Goal: Task Accomplishment & Management: Manage account settings

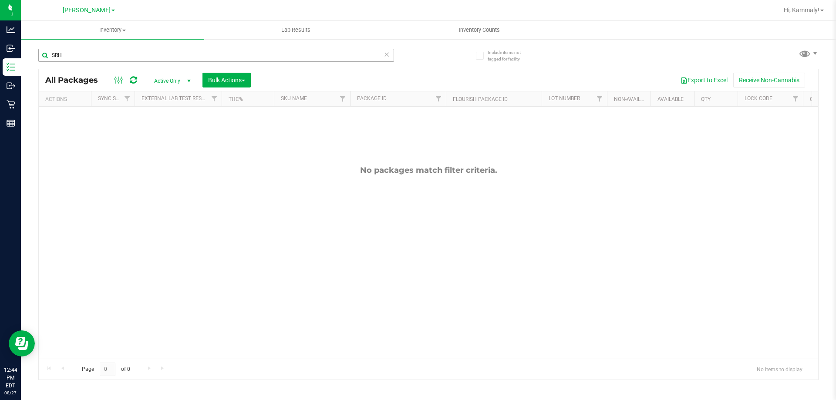
click at [155, 58] on input "SRH" at bounding box center [216, 55] width 356 height 13
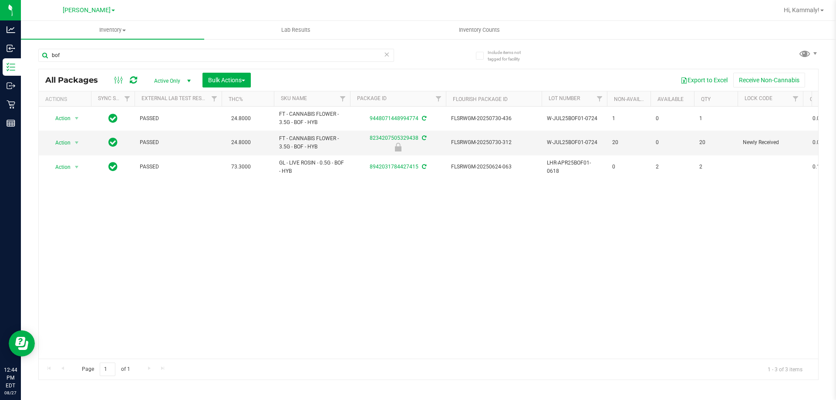
type input "bof"
click at [380, 226] on div "Action Action Adjust qty Create package Edit attributes Global inventory Locate…" at bounding box center [428, 233] width 779 height 252
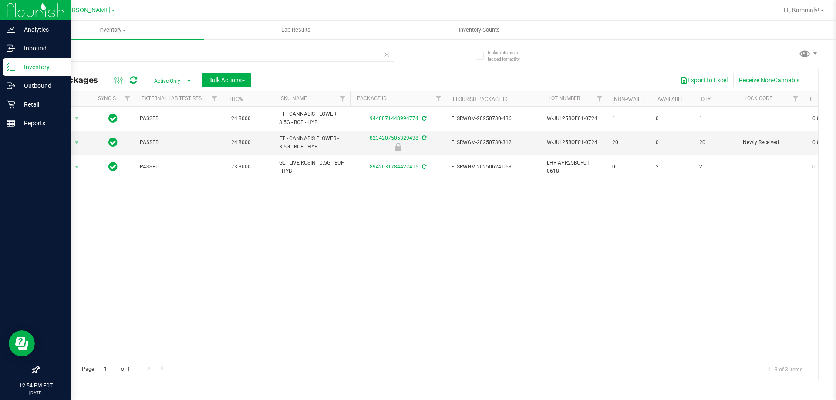
click at [8, 61] on div "Inventory" at bounding box center [37, 66] width 69 height 17
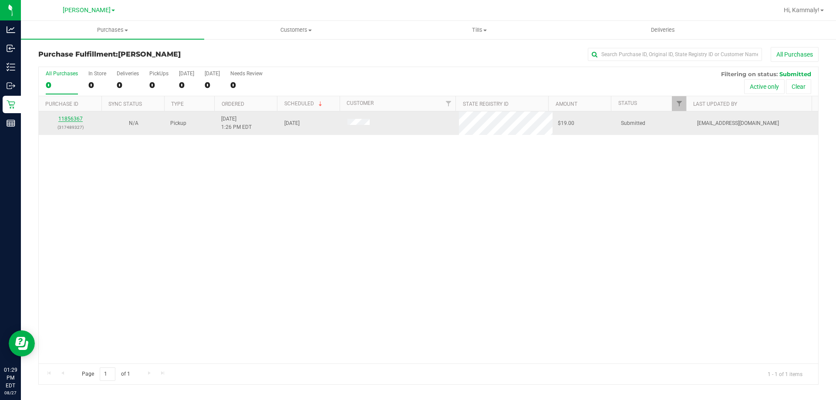
click at [75, 119] on link "11856367" at bounding box center [70, 119] width 24 height 6
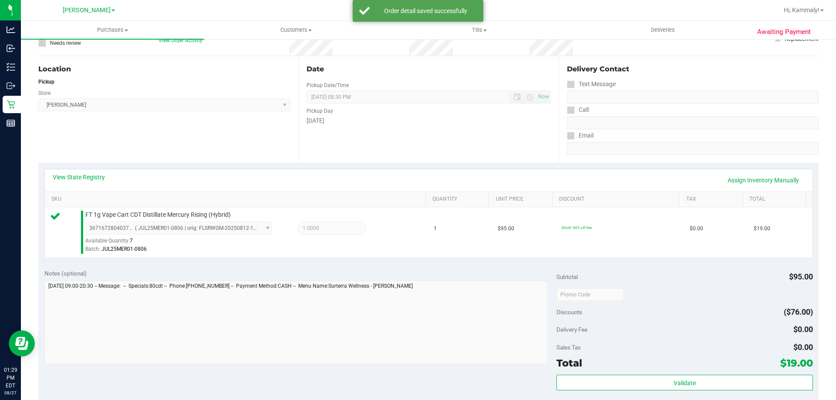
scroll to position [87, 0]
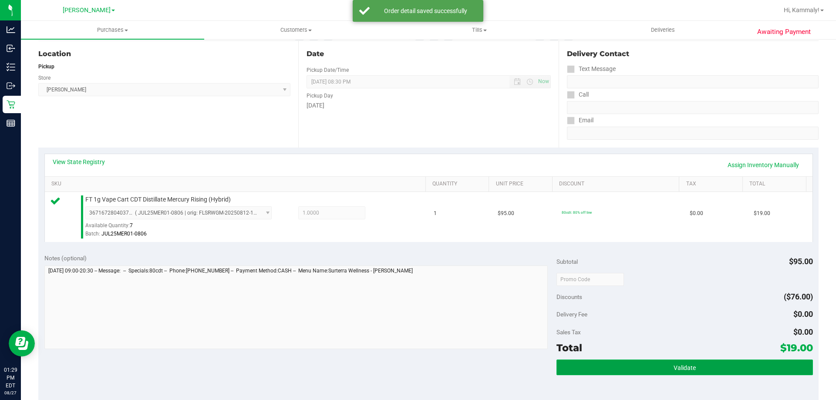
click at [620, 367] on button "Validate" at bounding box center [684, 368] width 256 height 16
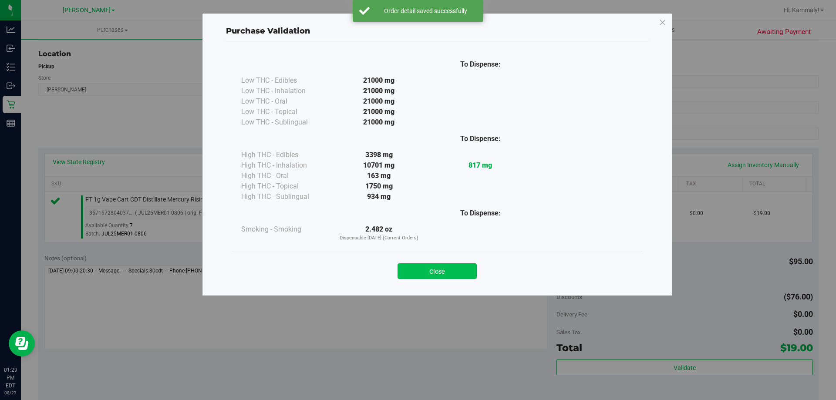
click at [439, 279] on button "Close" at bounding box center [436, 271] width 79 height 16
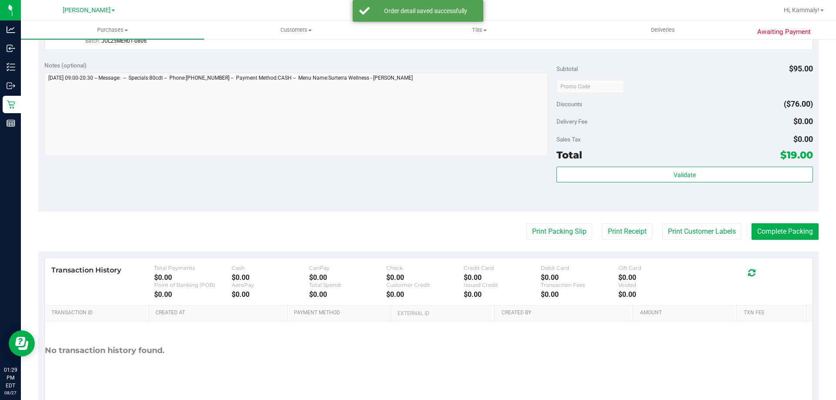
scroll to position [312, 0]
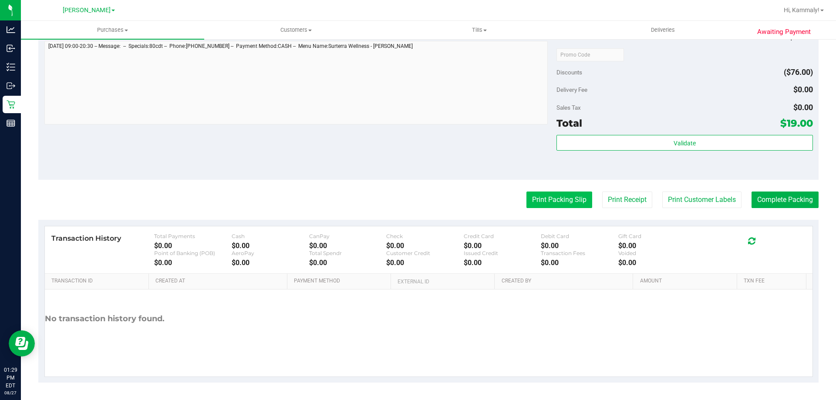
click at [534, 194] on button "Print Packing Slip" at bounding box center [559, 200] width 66 height 17
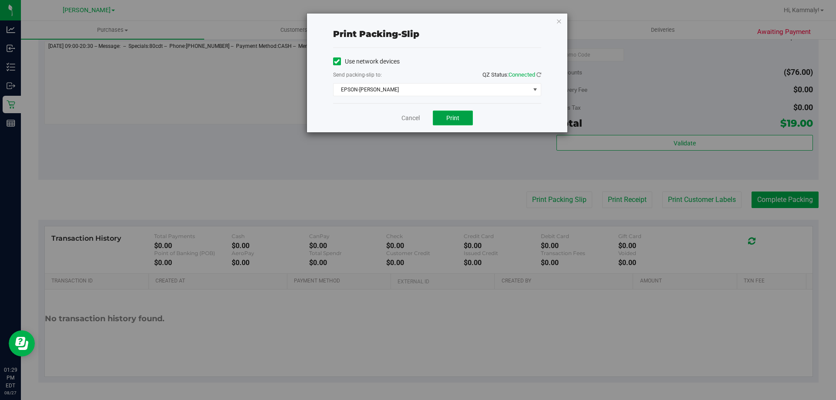
click at [441, 116] on button "Print" at bounding box center [453, 118] width 40 height 15
click at [408, 135] on div "Print packing-slip Use network devices Send packing-slip to: QZ Status: Connect…" at bounding box center [421, 200] width 842 height 400
click at [416, 121] on link "Cancel" at bounding box center [410, 118] width 18 height 9
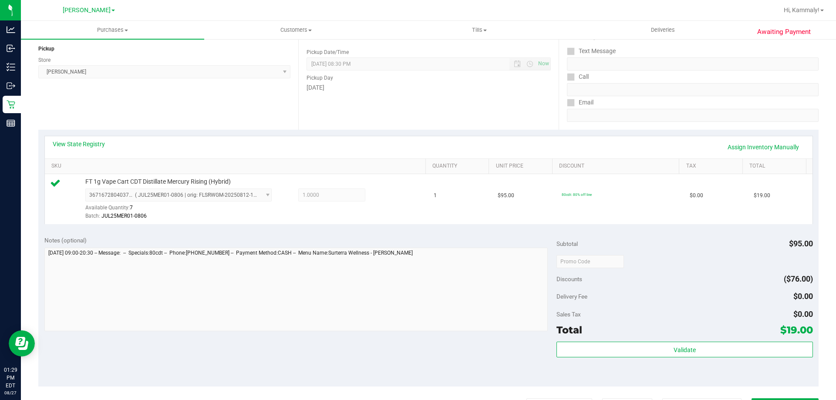
scroll to position [220, 0]
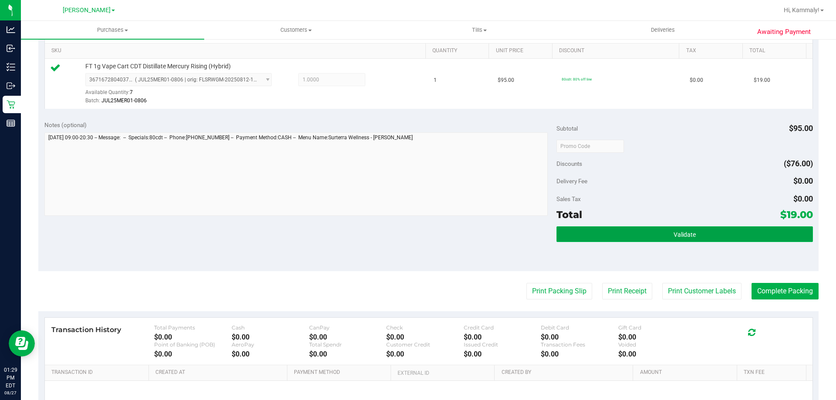
click at [727, 231] on button "Validate" at bounding box center [684, 234] width 256 height 16
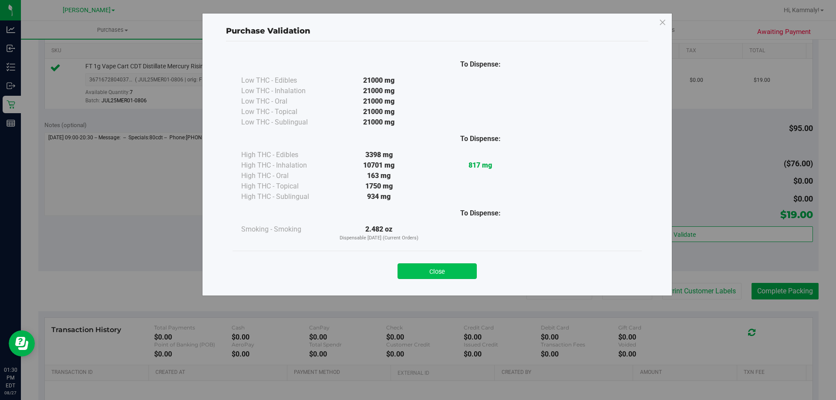
click at [444, 268] on button "Close" at bounding box center [436, 271] width 79 height 16
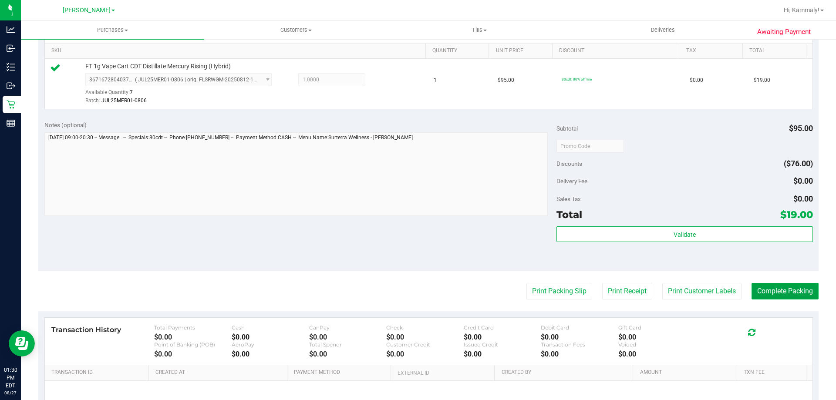
click at [775, 292] on button "Complete Packing" at bounding box center [784, 291] width 67 height 17
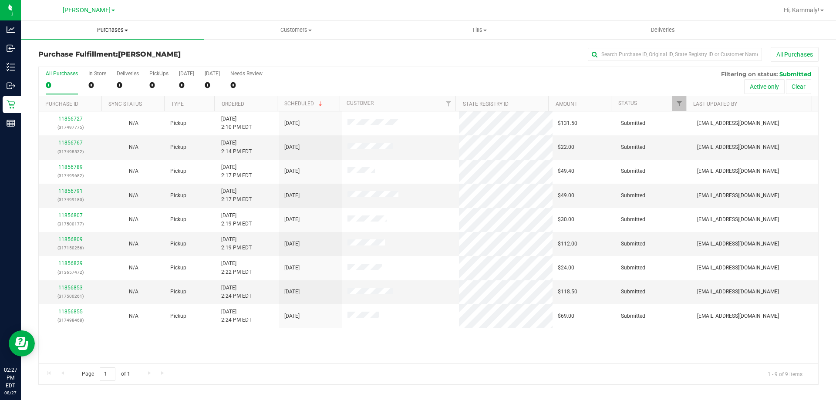
click at [111, 31] on span "Purchases" at bounding box center [112, 30] width 183 height 8
click at [107, 63] on li "Fulfillment" at bounding box center [112, 63] width 183 height 10
click at [253, 99] on th "Ordered" at bounding box center [245, 103] width 63 height 15
click at [71, 239] on link "11856809" at bounding box center [70, 239] width 24 height 6
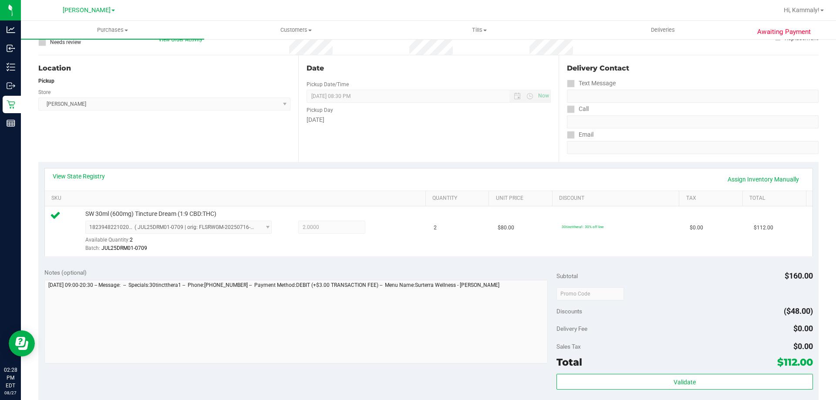
scroll to position [87, 0]
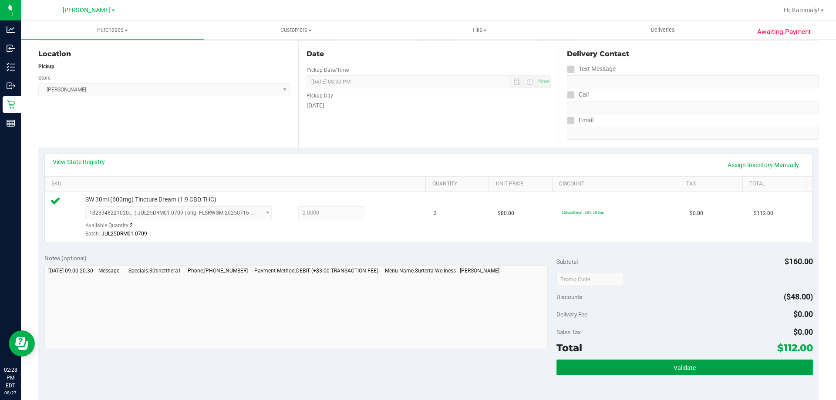
click at [649, 367] on button "Validate" at bounding box center [684, 368] width 256 height 16
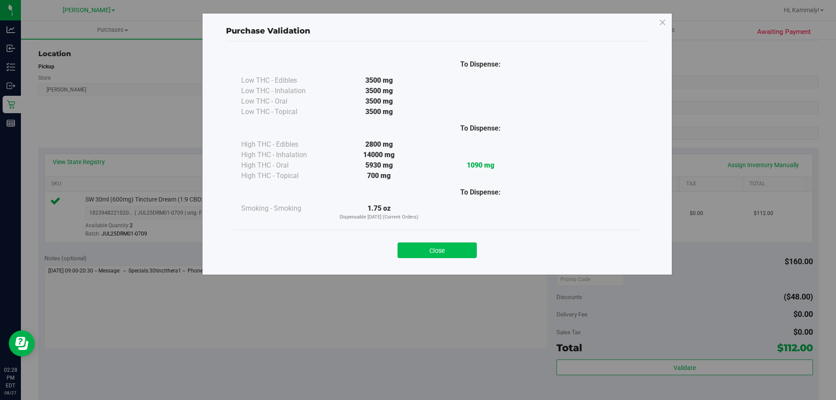
click at [437, 248] on button "Close" at bounding box center [436, 250] width 79 height 16
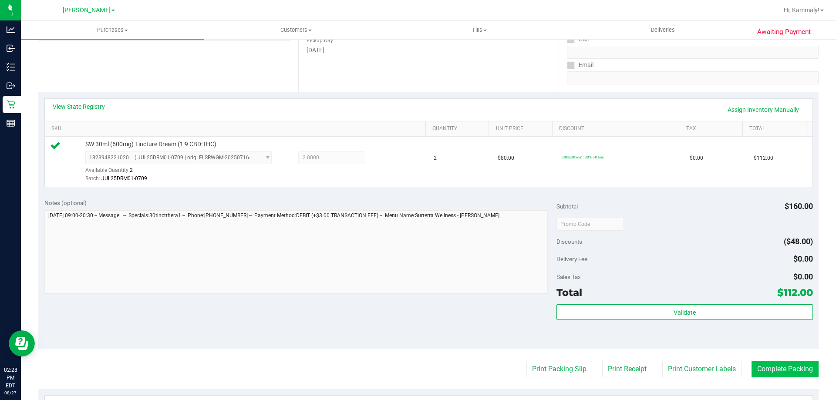
scroll to position [174, 0]
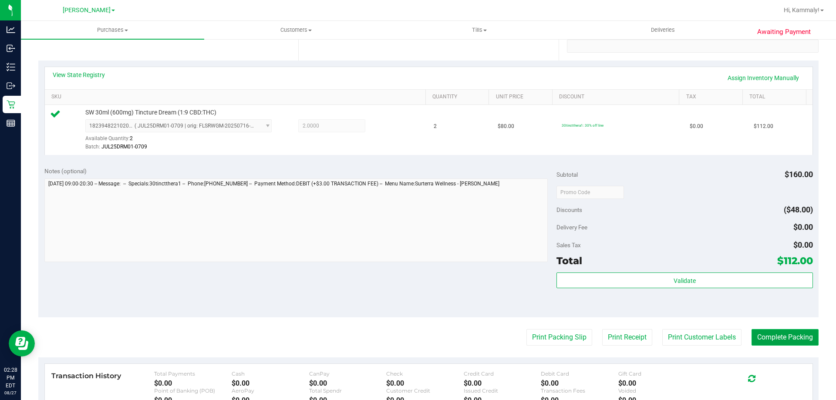
click at [794, 335] on button "Complete Packing" at bounding box center [784, 337] width 67 height 17
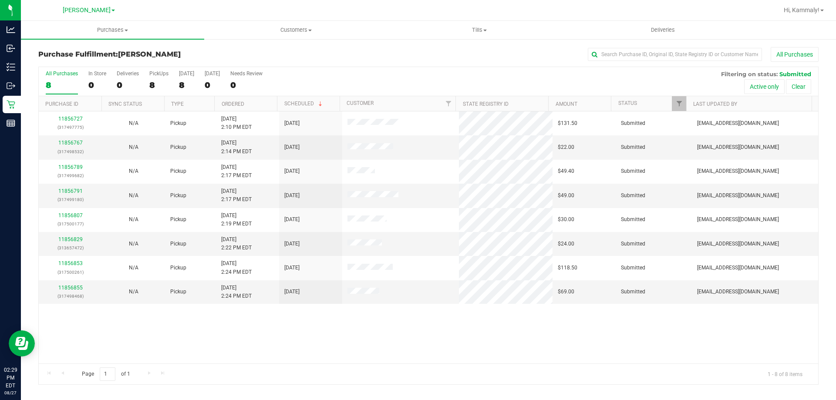
click at [270, 107] on th "Ordered" at bounding box center [245, 103] width 63 height 15
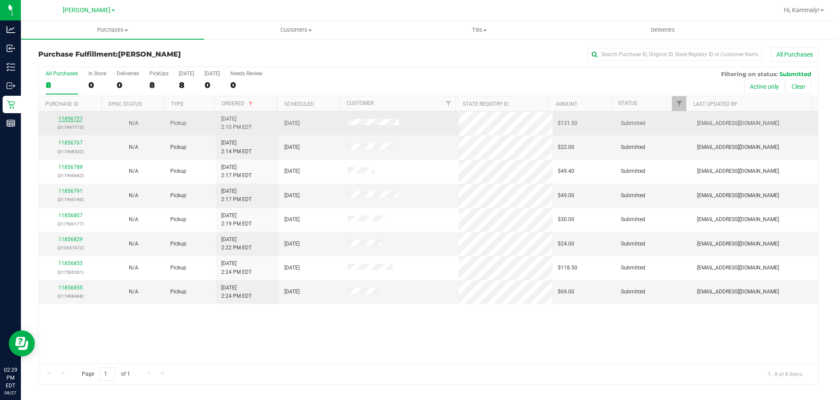
click at [70, 116] on link "11856727" at bounding box center [70, 119] width 24 height 6
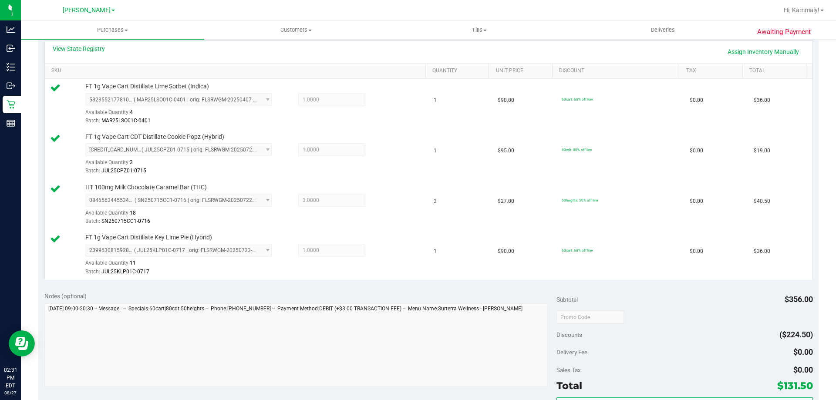
scroll to position [259, 0]
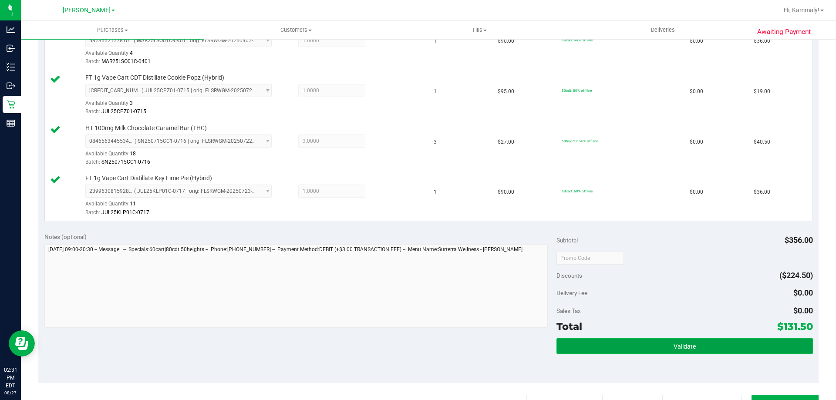
click at [624, 346] on button "Validate" at bounding box center [684, 346] width 256 height 16
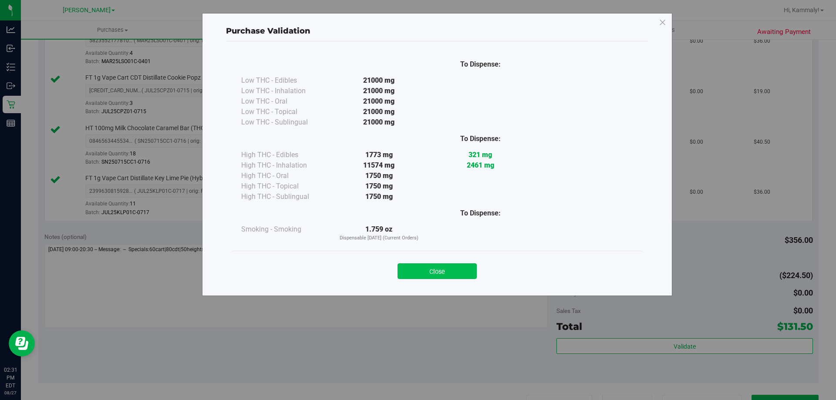
click at [458, 278] on button "Close" at bounding box center [436, 271] width 79 height 16
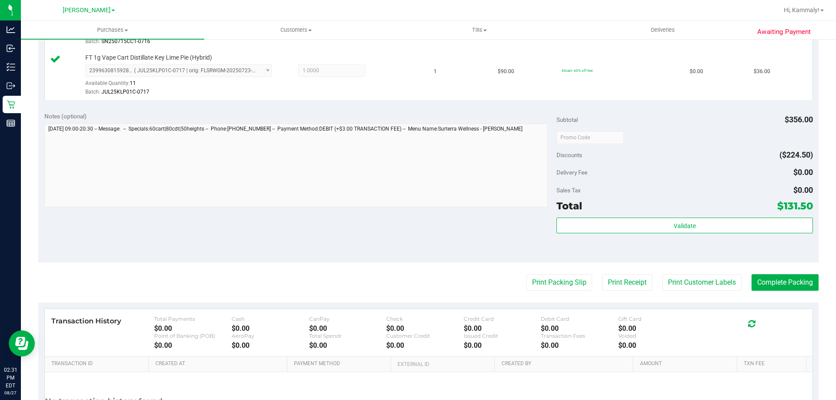
scroll to position [386, 0]
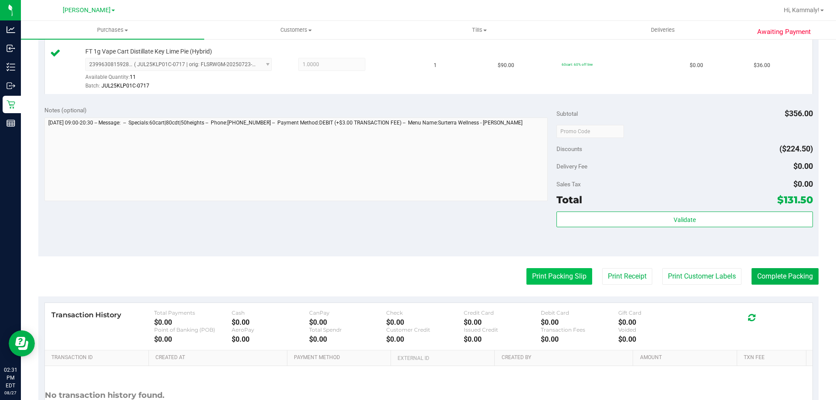
click at [557, 281] on button "Print Packing Slip" at bounding box center [559, 276] width 66 height 17
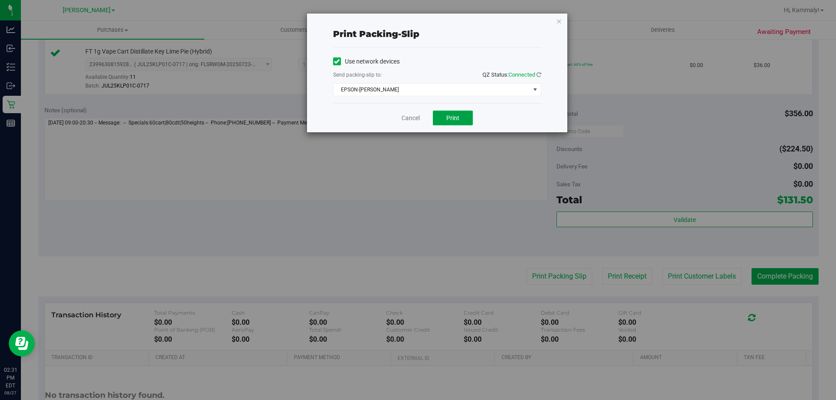
click at [460, 121] on button "Print" at bounding box center [453, 118] width 40 height 15
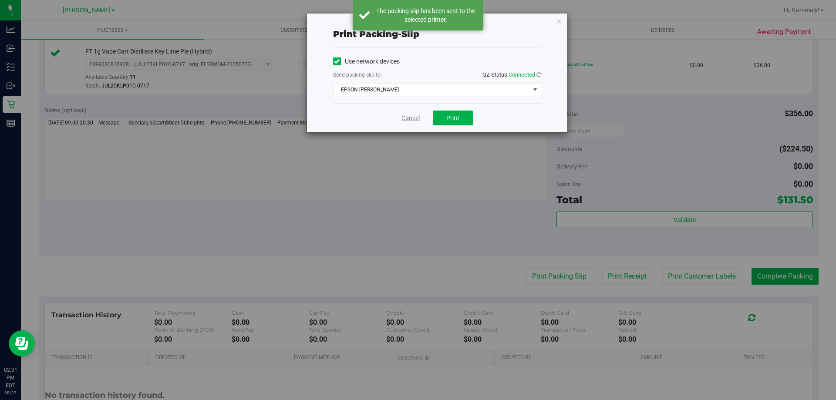
click at [408, 118] on link "Cancel" at bounding box center [410, 118] width 18 height 9
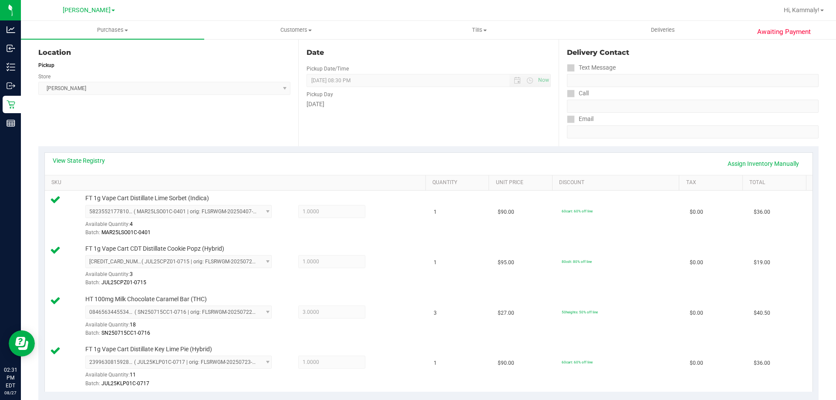
scroll to position [219, 0]
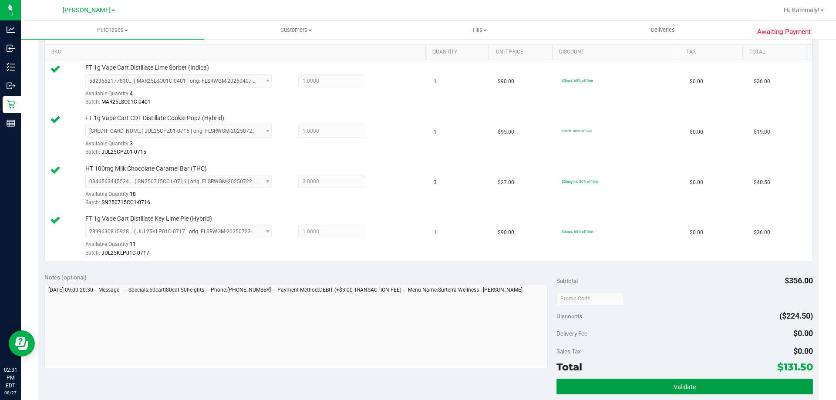
click at [626, 387] on button "Validate" at bounding box center [684, 387] width 256 height 16
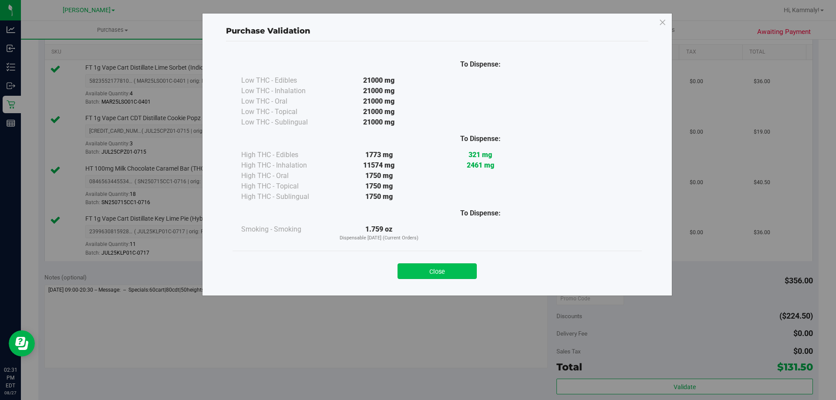
click at [420, 271] on button "Close" at bounding box center [436, 271] width 79 height 16
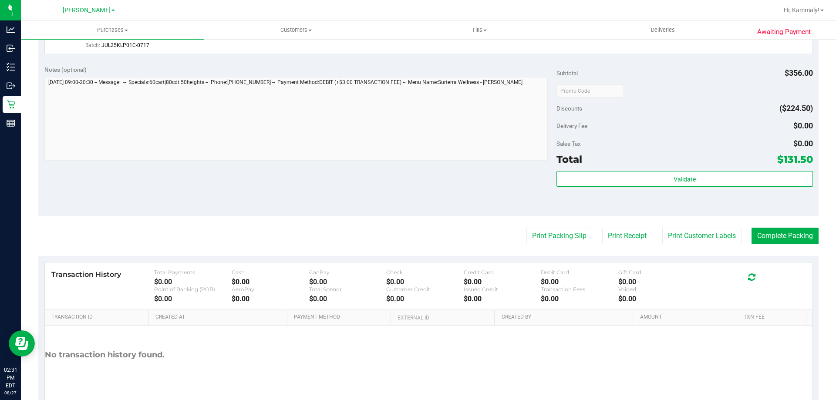
scroll to position [431, 0]
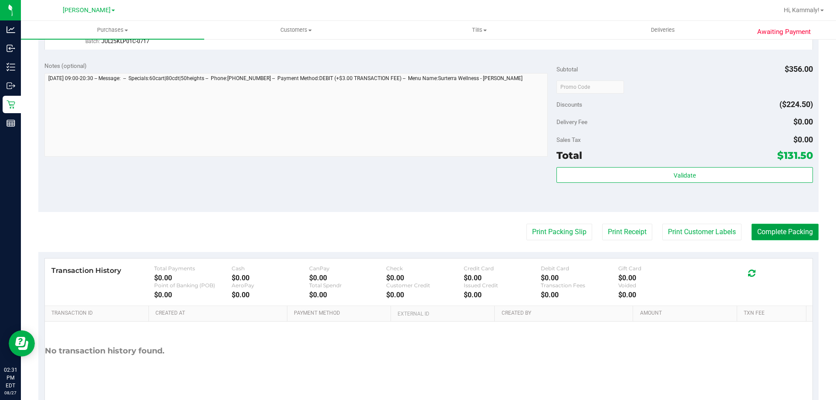
click at [777, 229] on button "Complete Packing" at bounding box center [784, 232] width 67 height 17
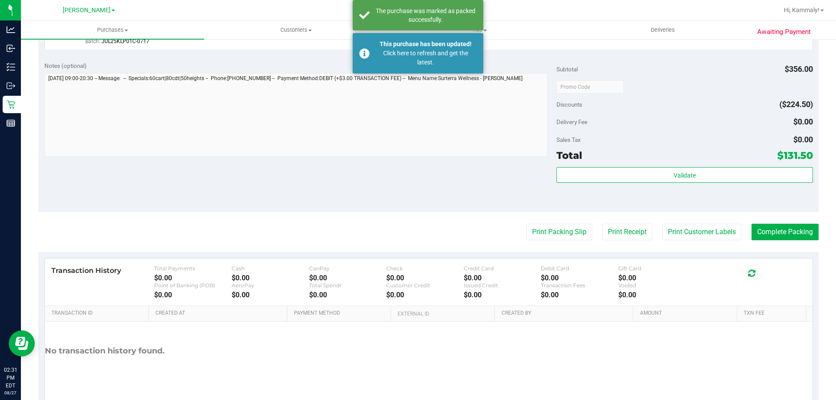
click at [744, 160] on div "Total $131.50" at bounding box center [684, 156] width 256 height 16
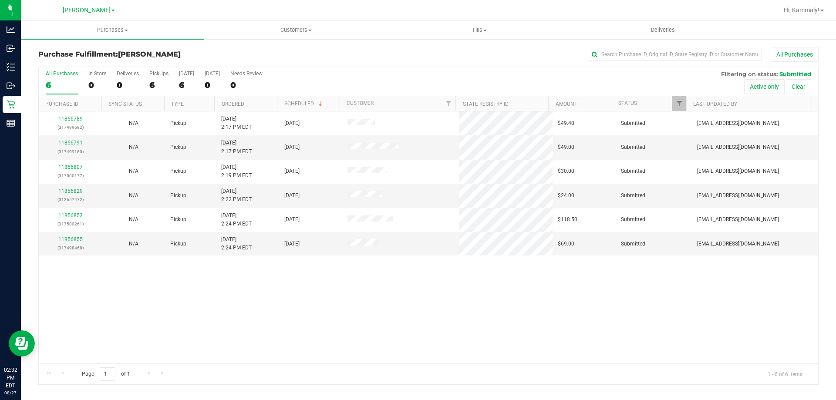
click at [256, 99] on th "Ordered" at bounding box center [245, 103] width 63 height 15
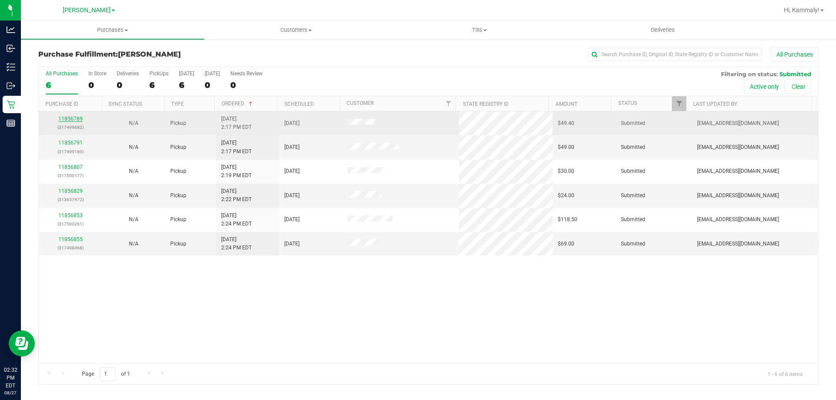
click at [67, 119] on link "11856789" at bounding box center [70, 119] width 24 height 6
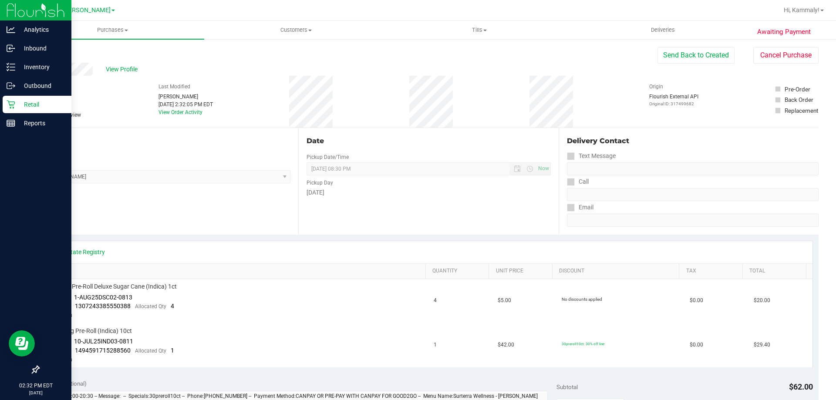
click at [12, 107] on icon at bounding box center [11, 104] width 9 height 9
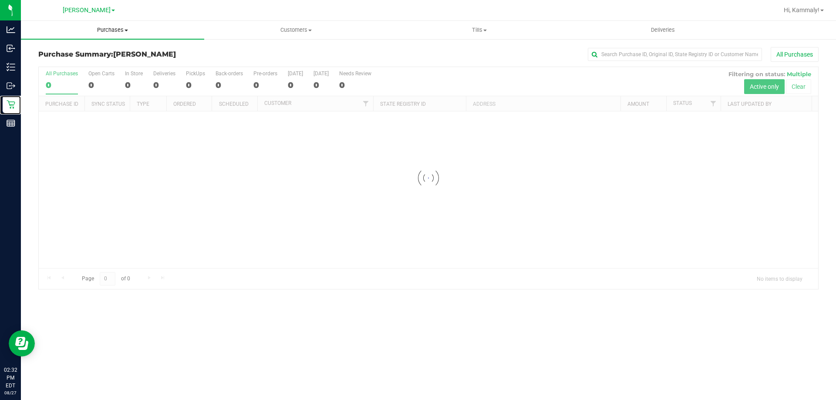
click at [119, 38] on uib-tab-heading "Purchases Summary of purchases Fulfillment All purchases" at bounding box center [112, 30] width 183 height 18
click at [71, 61] on span "Fulfillment" at bounding box center [48, 62] width 54 height 7
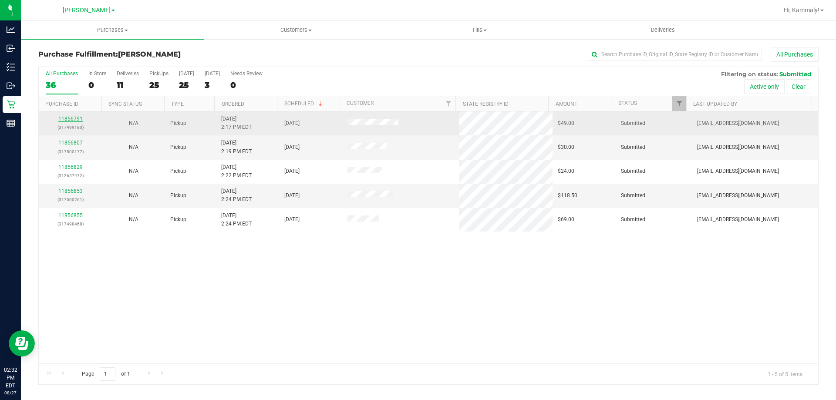
click at [77, 118] on link "11856791" at bounding box center [70, 119] width 24 height 6
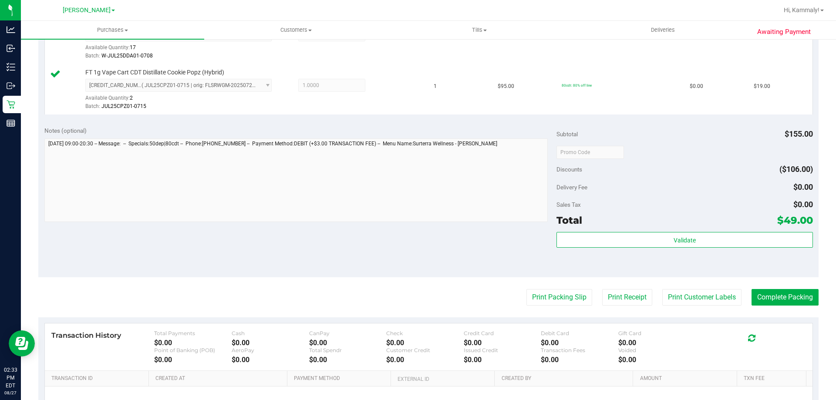
scroll to position [314, 0]
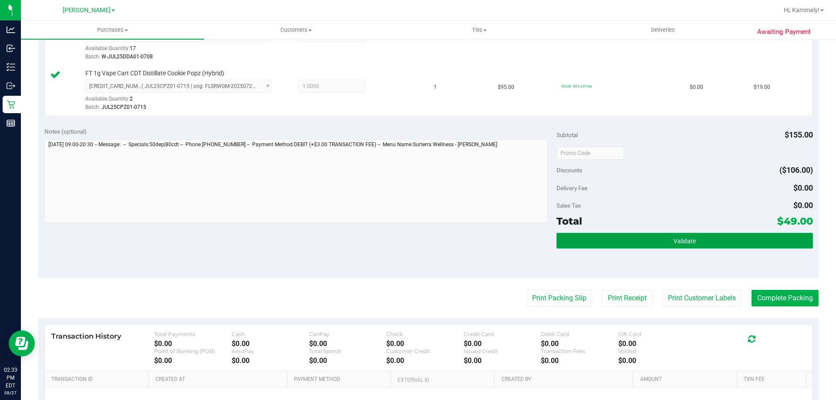
click at [724, 240] on button "Validate" at bounding box center [684, 241] width 256 height 16
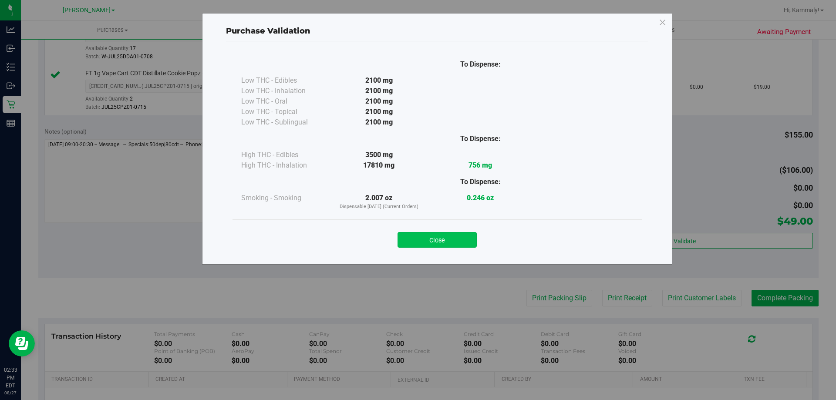
click at [444, 232] on button "Close" at bounding box center [436, 240] width 79 height 16
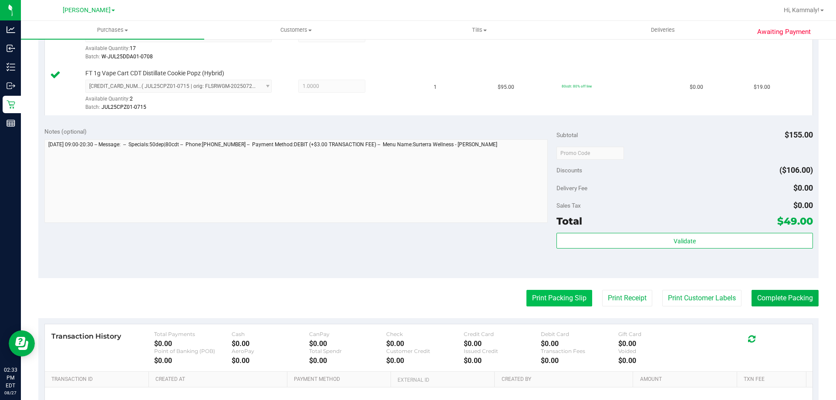
click at [550, 300] on button "Print Packing Slip" at bounding box center [559, 298] width 66 height 17
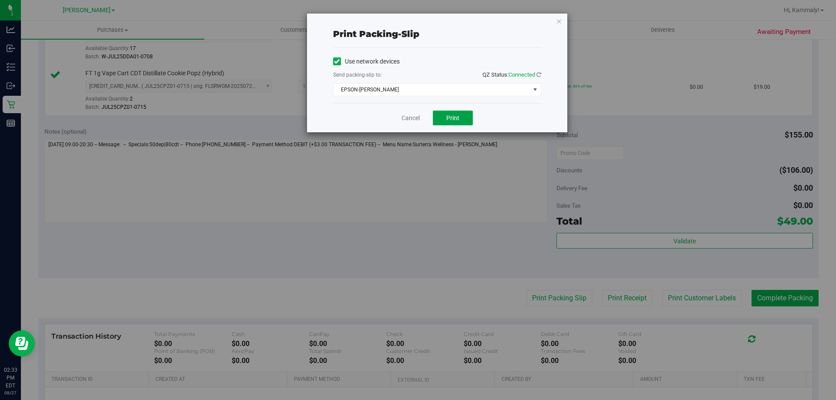
click at [455, 123] on button "Print" at bounding box center [453, 118] width 40 height 15
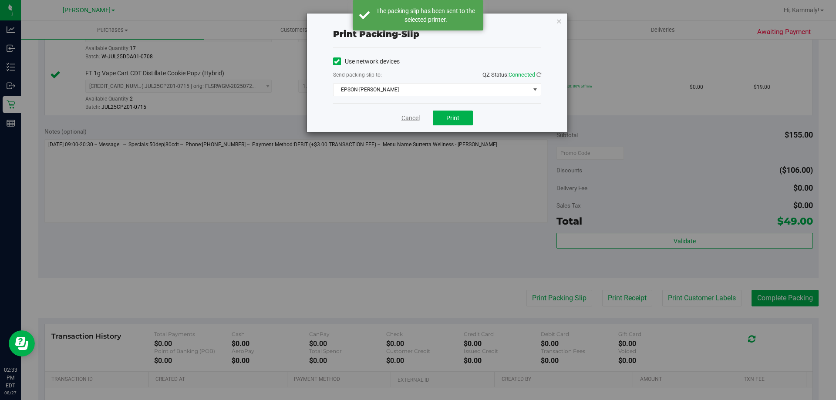
click at [409, 119] on link "Cancel" at bounding box center [410, 118] width 18 height 9
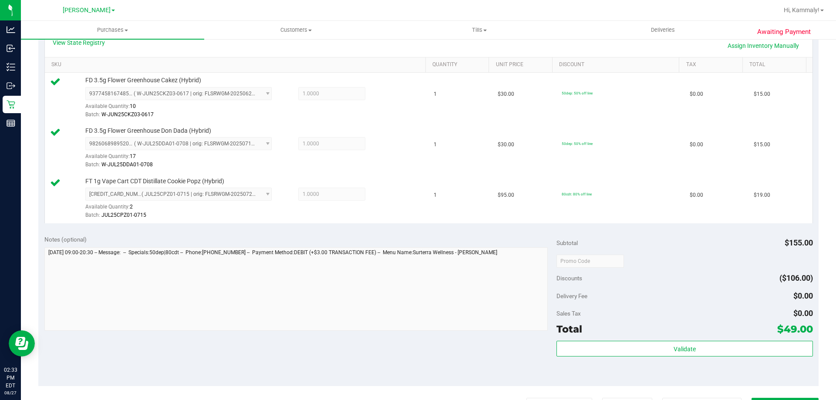
scroll to position [242, 0]
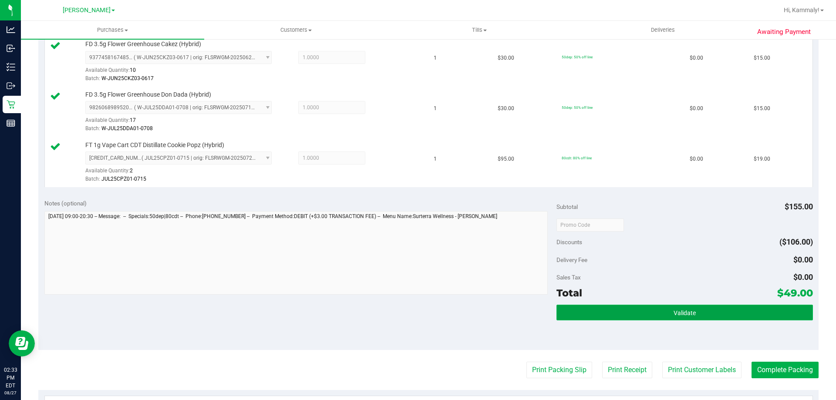
click at [649, 318] on button "Validate" at bounding box center [684, 313] width 256 height 16
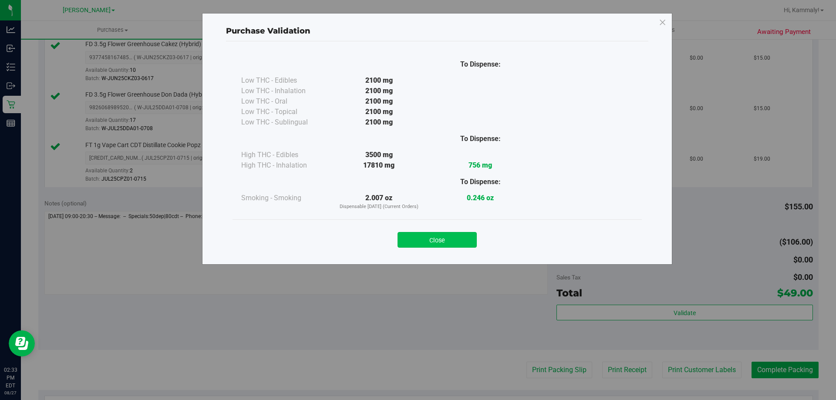
click at [447, 236] on button "Close" at bounding box center [436, 240] width 79 height 16
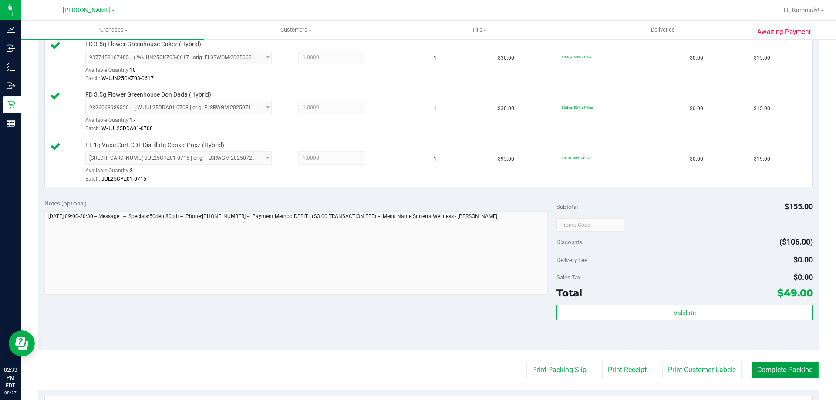
click at [784, 374] on button "Complete Packing" at bounding box center [784, 370] width 67 height 17
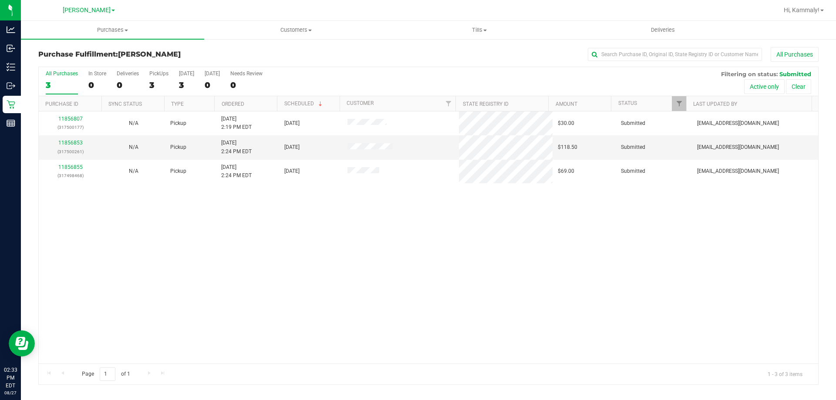
click at [254, 103] on th "Ordered" at bounding box center [245, 103] width 63 height 15
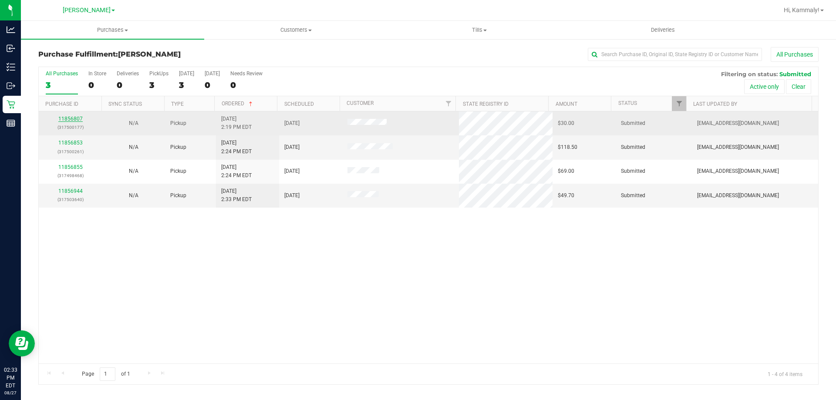
click at [63, 119] on link "11856807" at bounding box center [70, 119] width 24 height 6
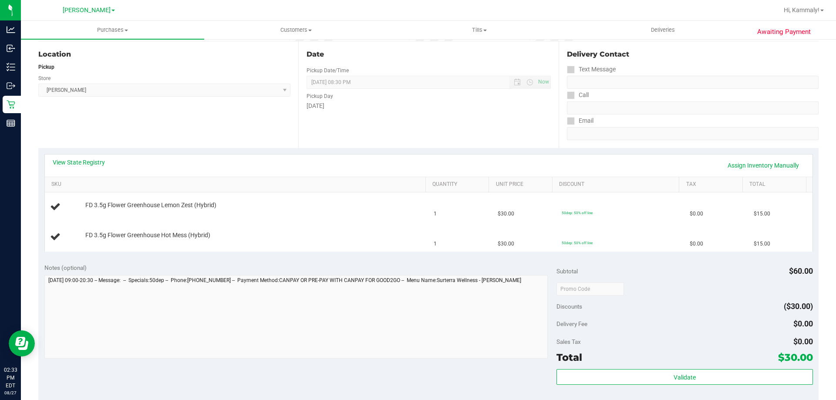
scroll to position [87, 0]
click at [765, 163] on link "Assign Inventory Manually" at bounding box center [763, 165] width 83 height 15
click at [109, 210] on link "Add Package" at bounding box center [100, 211] width 31 height 6
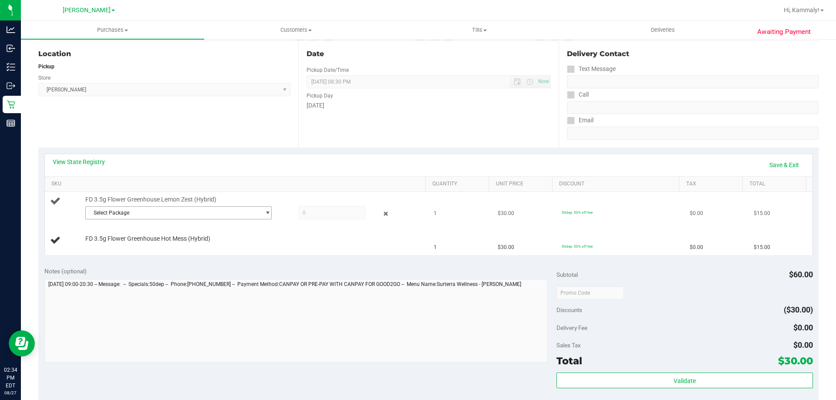
click at [145, 212] on span "Select Package" at bounding box center [173, 213] width 175 height 12
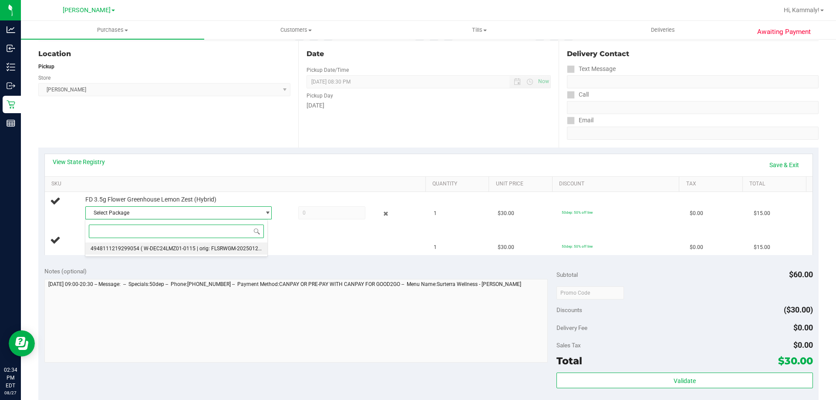
click at [148, 246] on span "( W-DEC24LMZ01-0115 | orig: FLSRWGM-20250122-1111 )" at bounding box center [209, 249] width 137 height 6
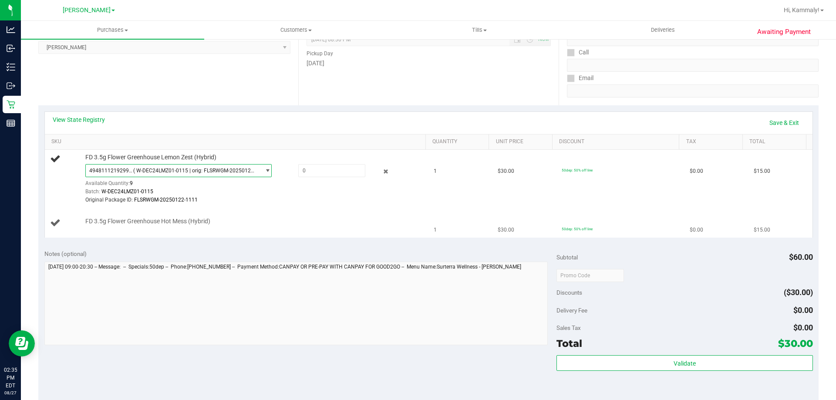
scroll to position [131, 0]
click at [381, 170] on icon at bounding box center [385, 170] width 9 height 10
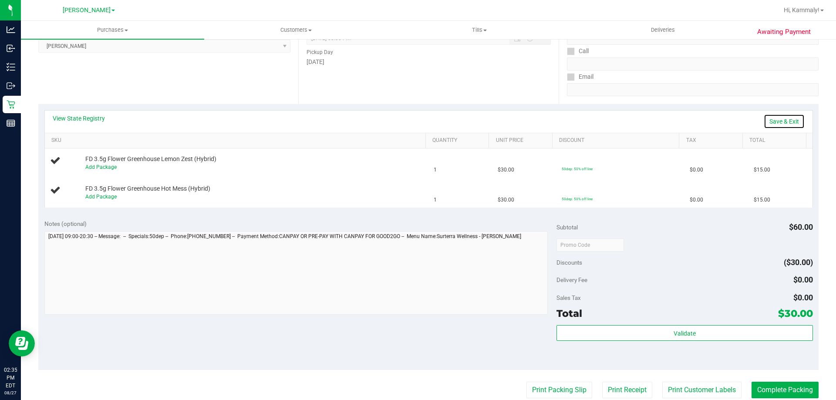
click at [780, 118] on link "Save & Exit" at bounding box center [784, 121] width 41 height 15
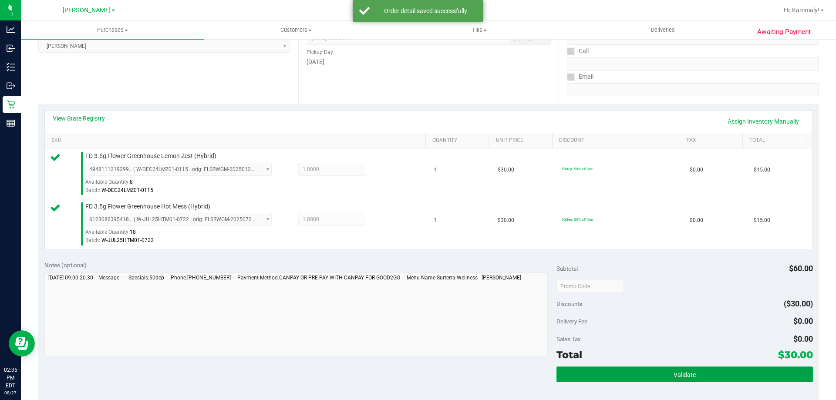
click at [572, 382] on button "Validate" at bounding box center [684, 375] width 256 height 16
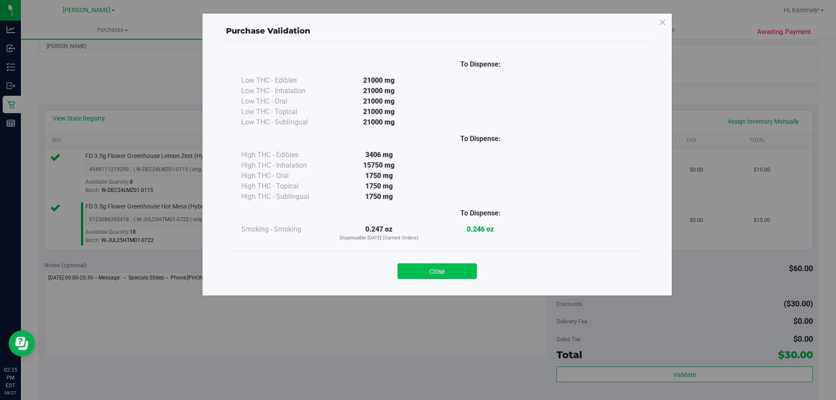
click at [441, 277] on button "Close" at bounding box center [436, 271] width 79 height 16
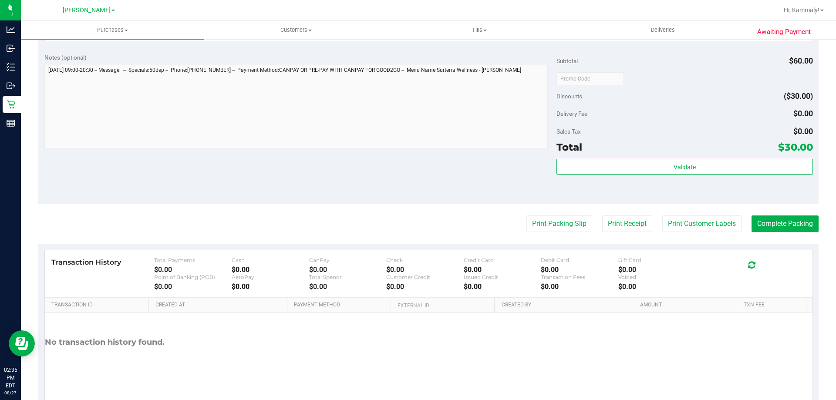
scroll to position [362, 0]
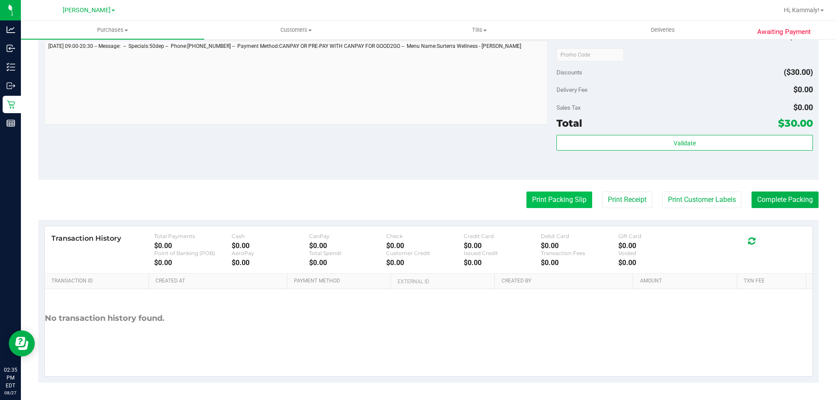
click at [538, 199] on button "Print Packing Slip" at bounding box center [559, 200] width 66 height 17
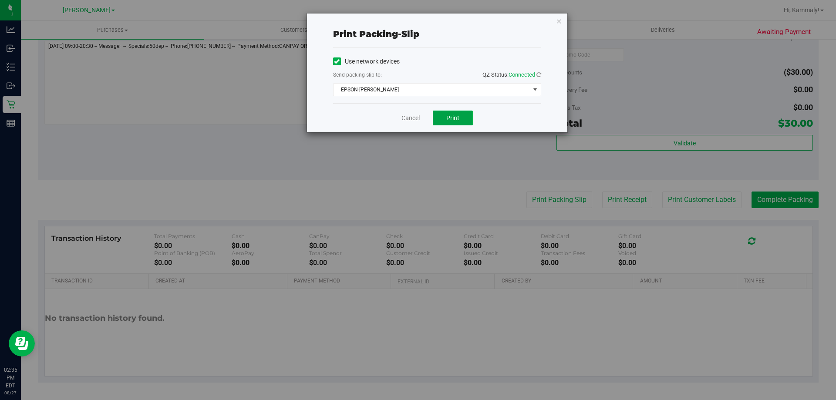
click at [444, 117] on button "Print" at bounding box center [453, 118] width 40 height 15
click at [414, 117] on link "Cancel" at bounding box center [410, 118] width 18 height 9
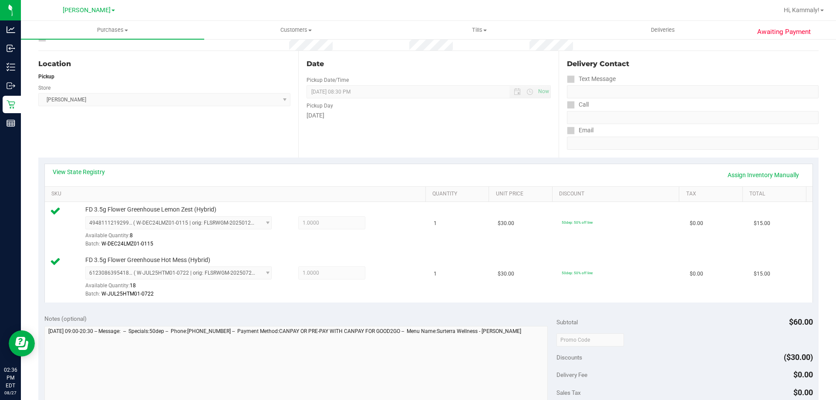
scroll to position [242, 0]
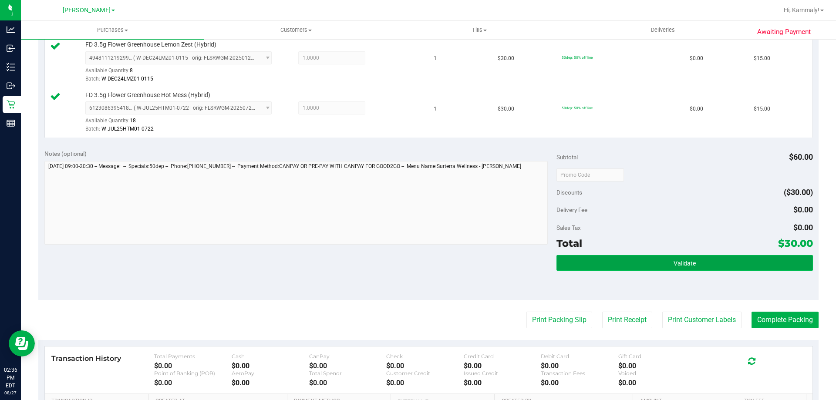
click at [636, 266] on button "Validate" at bounding box center [684, 263] width 256 height 16
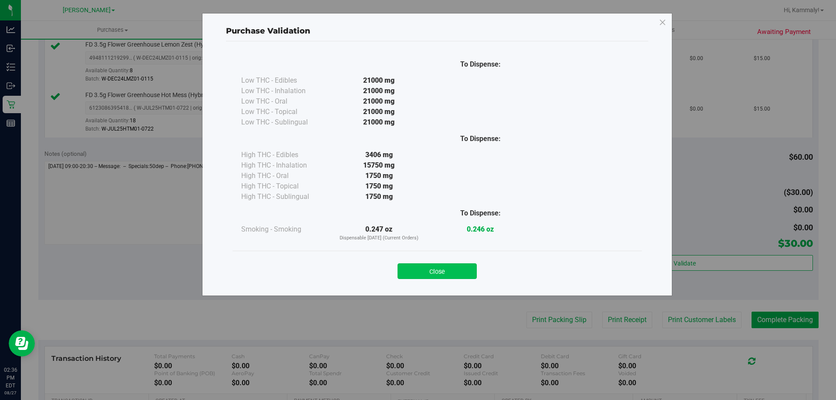
click at [454, 275] on button "Close" at bounding box center [436, 271] width 79 height 16
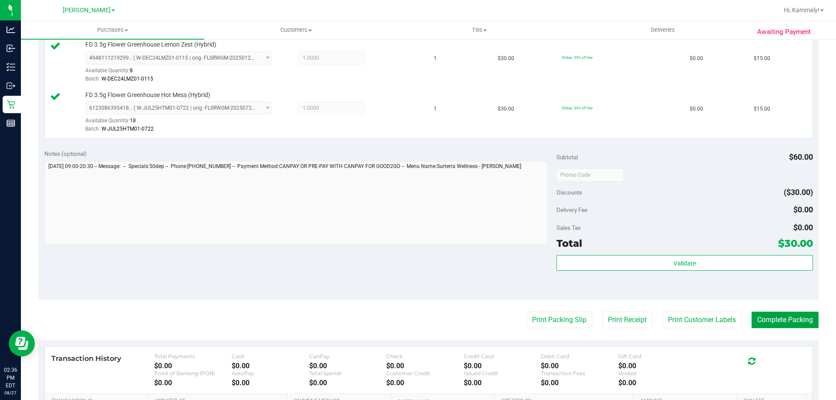
click at [795, 315] on button "Complete Packing" at bounding box center [784, 320] width 67 height 17
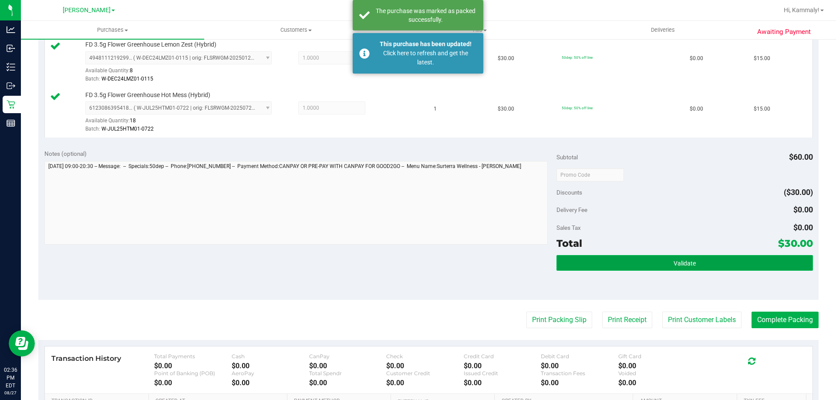
click at [596, 262] on button "Validate" at bounding box center [684, 263] width 256 height 16
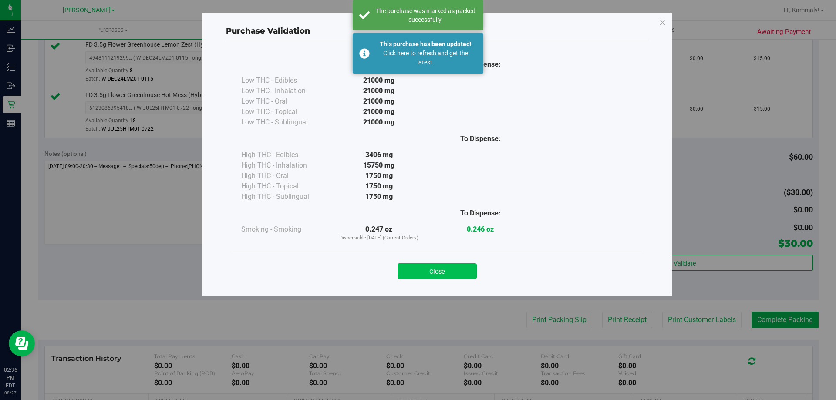
click at [458, 273] on button "Close" at bounding box center [436, 271] width 79 height 16
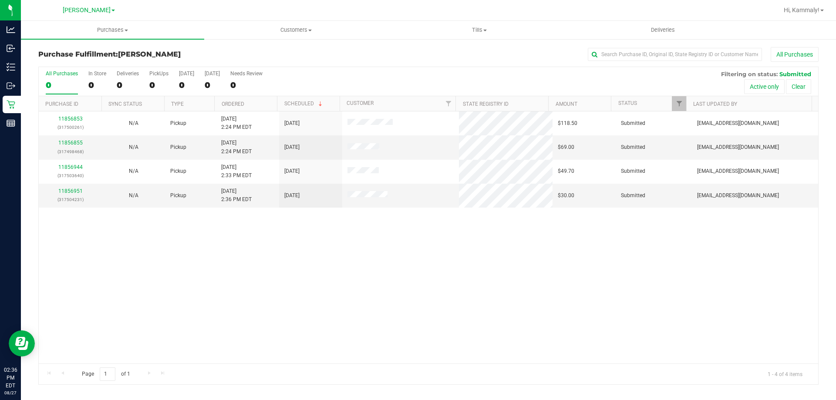
click at [275, 101] on div at bounding box center [277, 103] width 4 height 15
click at [261, 103] on th "Ordered" at bounding box center [245, 103] width 63 height 15
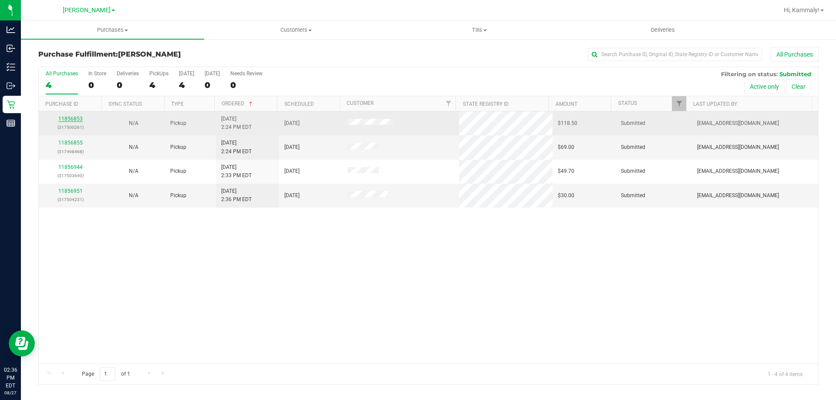
click at [76, 121] on link "11856853" at bounding box center [70, 119] width 24 height 6
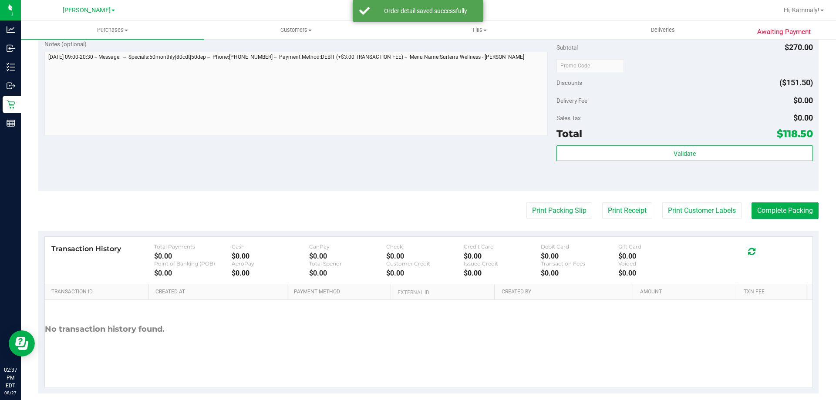
scroll to position [513, 0]
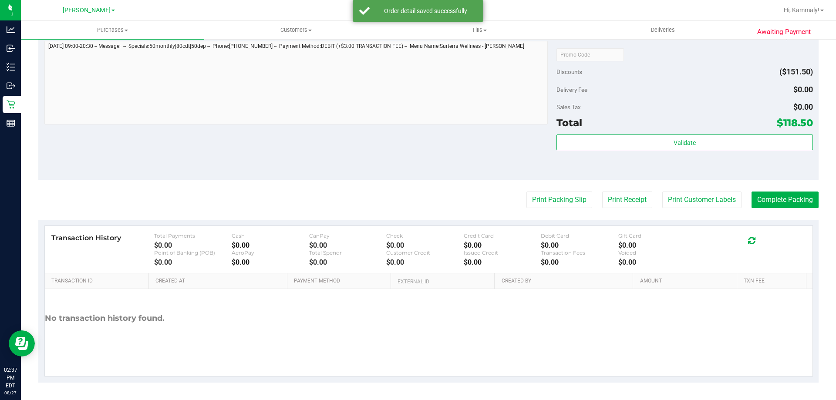
click at [683, 125] on div "Total $118.50" at bounding box center [684, 123] width 256 height 16
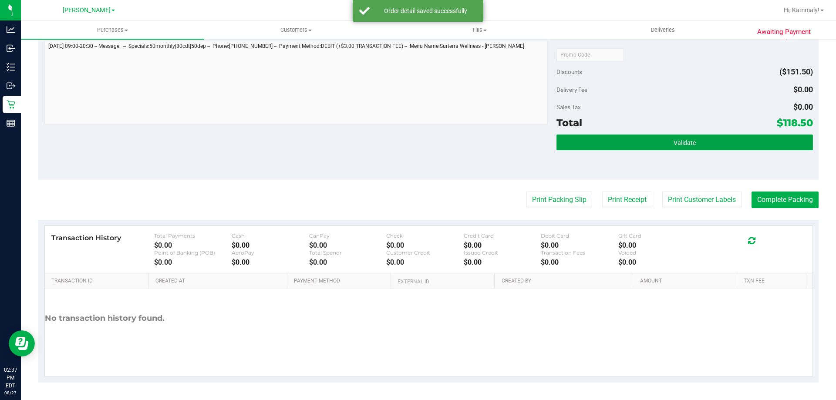
click at [612, 139] on button "Validate" at bounding box center [684, 143] width 256 height 16
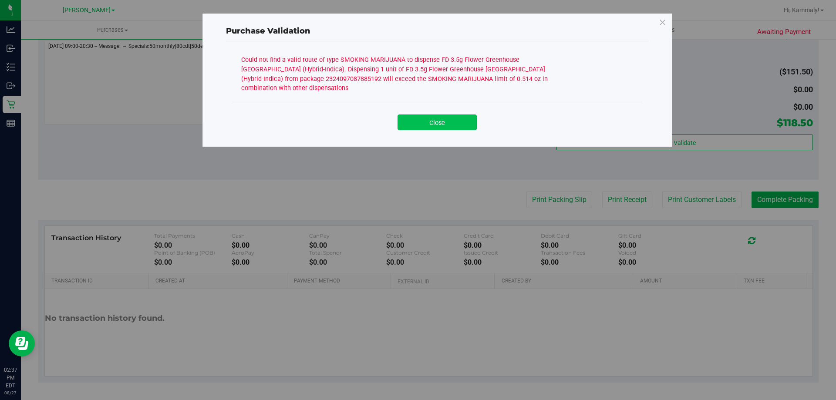
click at [425, 120] on button "Close" at bounding box center [436, 122] width 79 height 16
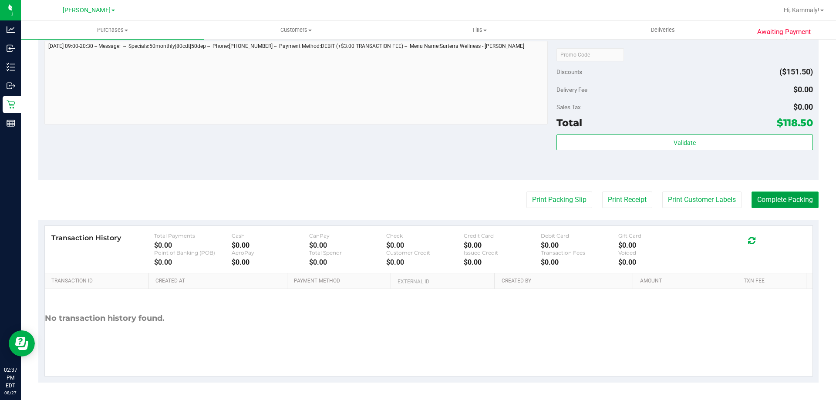
click at [768, 199] on button "Complete Packing" at bounding box center [784, 200] width 67 height 17
